Goal: Task Accomplishment & Management: Use online tool/utility

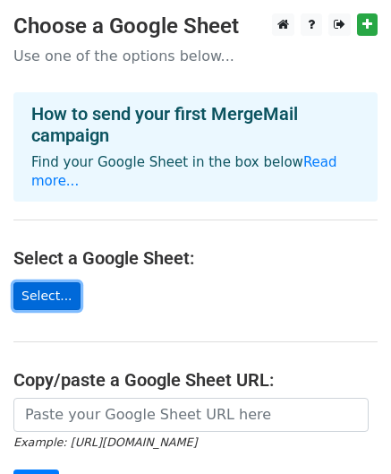
click at [53, 282] on link "Select..." at bounding box center [46, 296] width 67 height 28
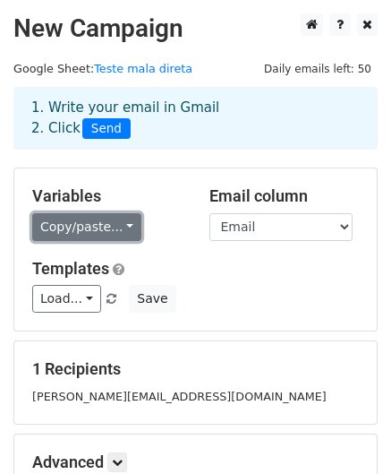
click at [120, 217] on link "Copy/paste..." at bounding box center [86, 227] width 109 height 28
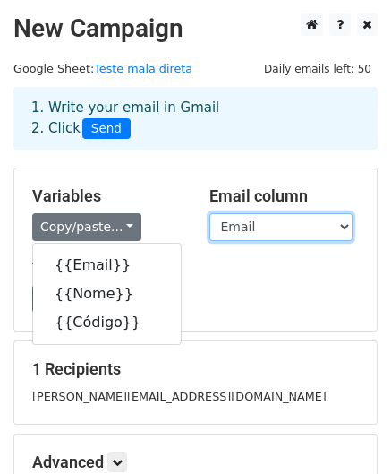
click at [333, 228] on select "Email Nome Código" at bounding box center [281, 227] width 143 height 28
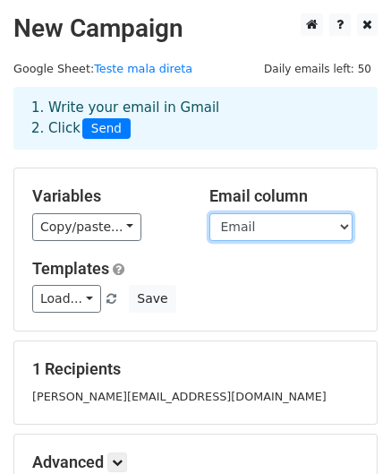
click at [210, 213] on select "Email Nome Código" at bounding box center [281, 227] width 143 height 28
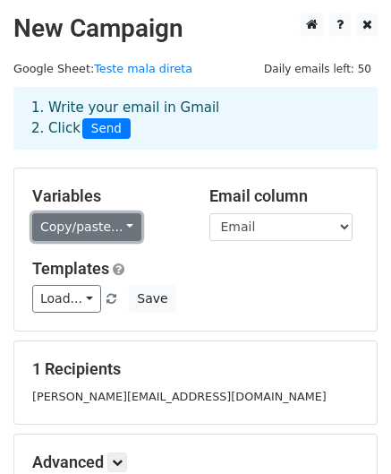
click at [116, 221] on link "Copy/paste..." at bounding box center [86, 227] width 109 height 28
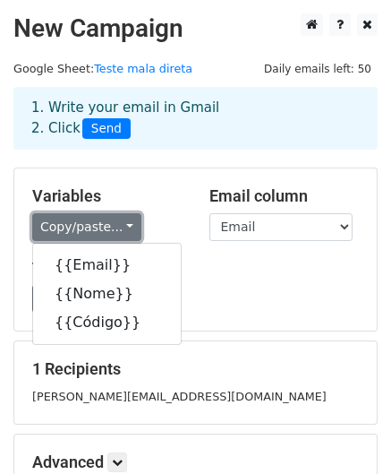
scroll to position [152, 0]
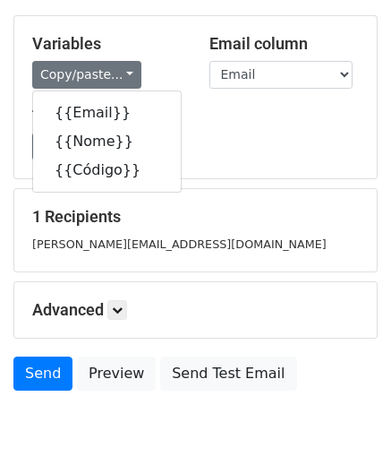
click at [197, 116] on h5 "Templates" at bounding box center [195, 117] width 327 height 20
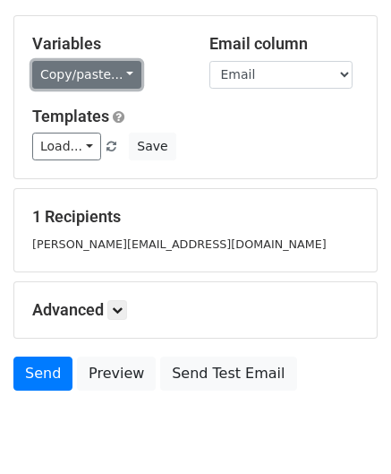
click at [122, 70] on link "Copy/paste..." at bounding box center [86, 75] width 109 height 28
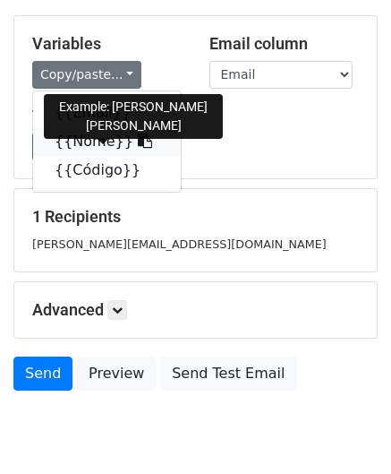
click at [111, 138] on link "{{Nome}}" at bounding box center [107, 141] width 148 height 29
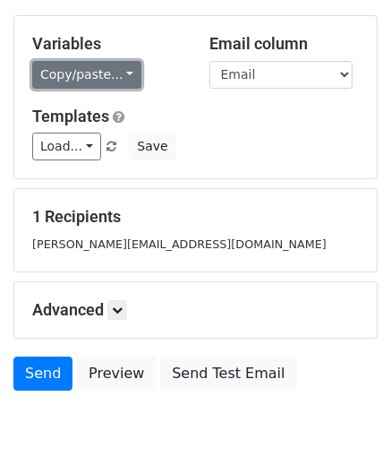
click at [115, 78] on link "Copy/paste..." at bounding box center [86, 75] width 109 height 28
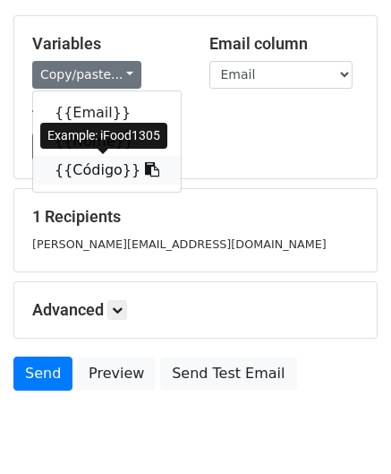
click at [97, 170] on link "{{Código}}" at bounding box center [107, 170] width 148 height 29
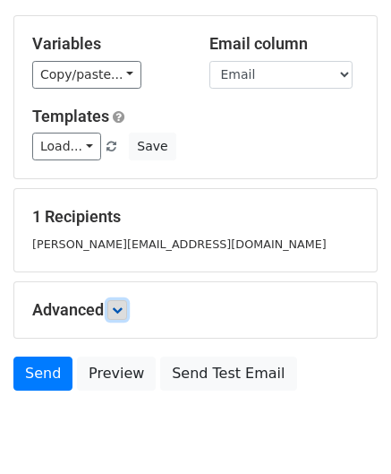
click at [113, 311] on link at bounding box center [117, 310] width 20 height 20
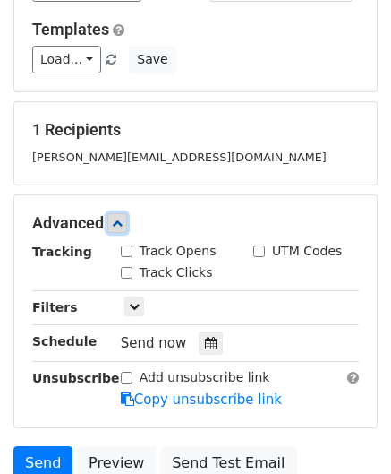
scroll to position [240, 0]
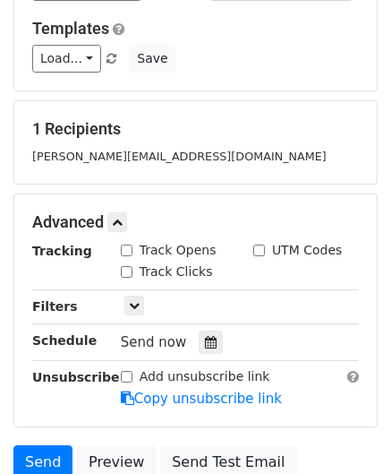
click at [125, 246] on input "Track Opens" at bounding box center [127, 250] width 12 height 12
checkbox input "true"
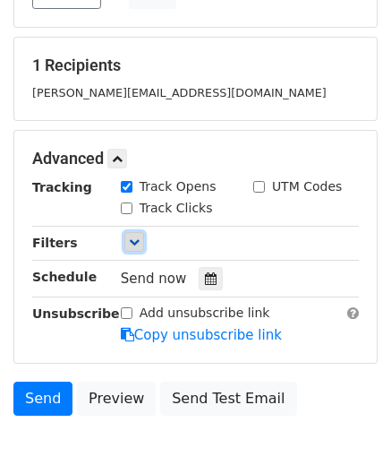
click at [135, 239] on icon at bounding box center [134, 241] width 11 height 11
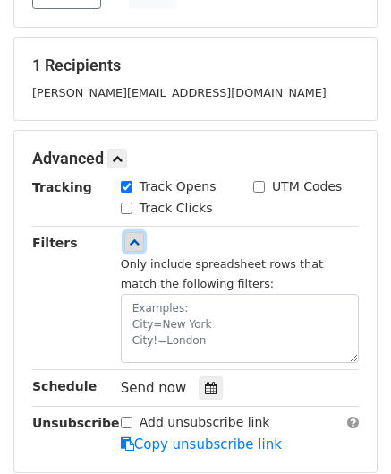
click at [135, 239] on icon at bounding box center [134, 241] width 11 height 11
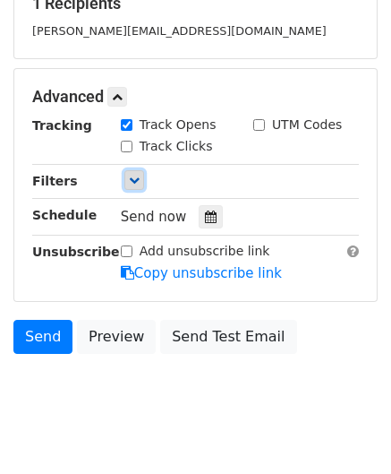
scroll to position [368, 0]
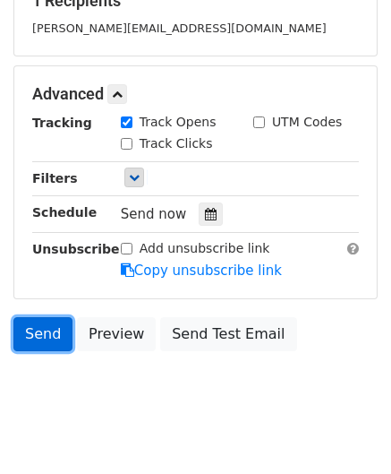
click at [41, 329] on link "Send" at bounding box center [42, 334] width 59 height 34
click at [29, 319] on link "Send" at bounding box center [42, 334] width 59 height 34
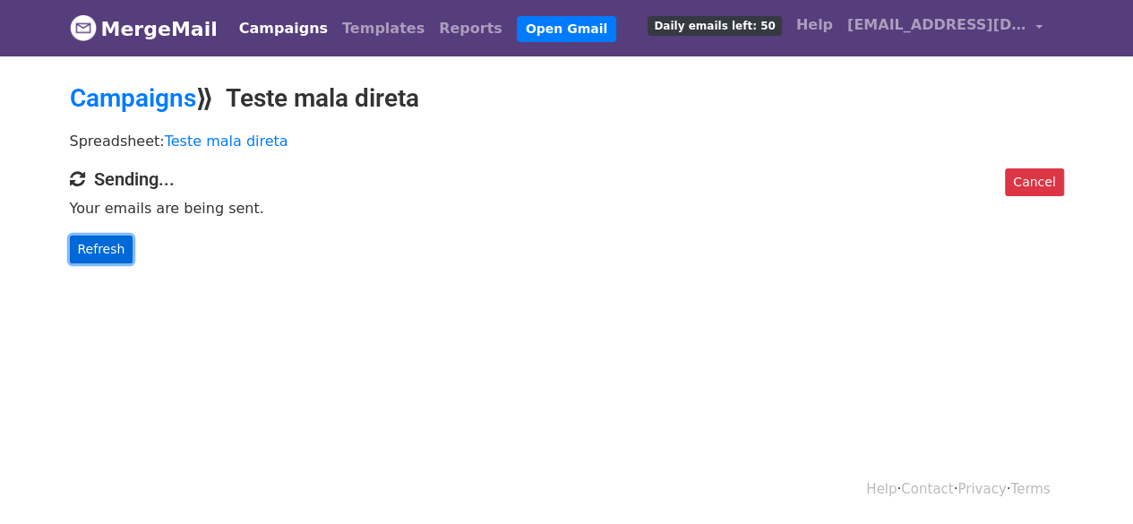
click at [116, 253] on link "Refresh" at bounding box center [102, 250] width 64 height 28
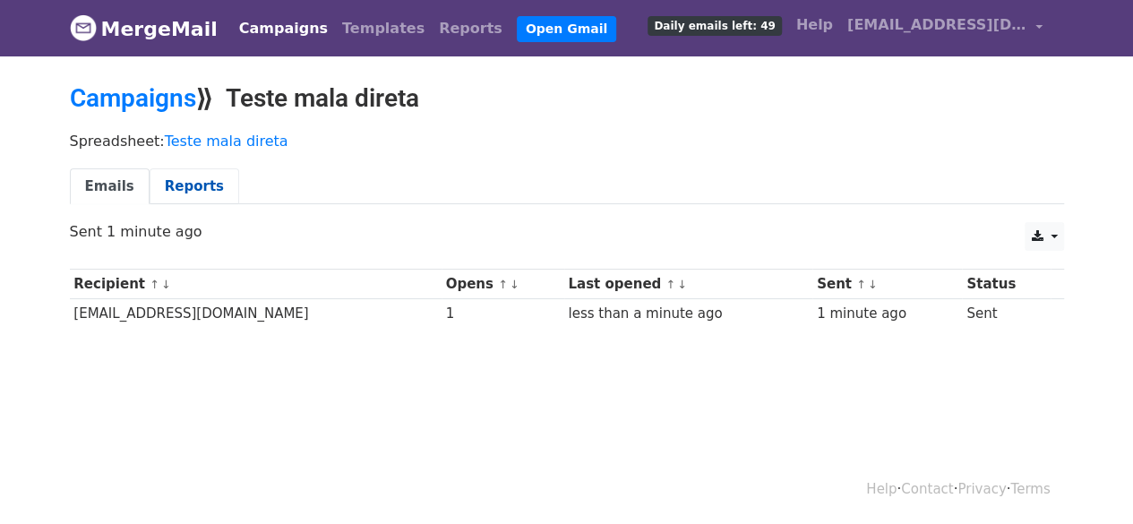
click at [206, 189] on link "Reports" at bounding box center [195, 186] width 90 height 37
